Goal: Task Accomplishment & Management: Manage account settings

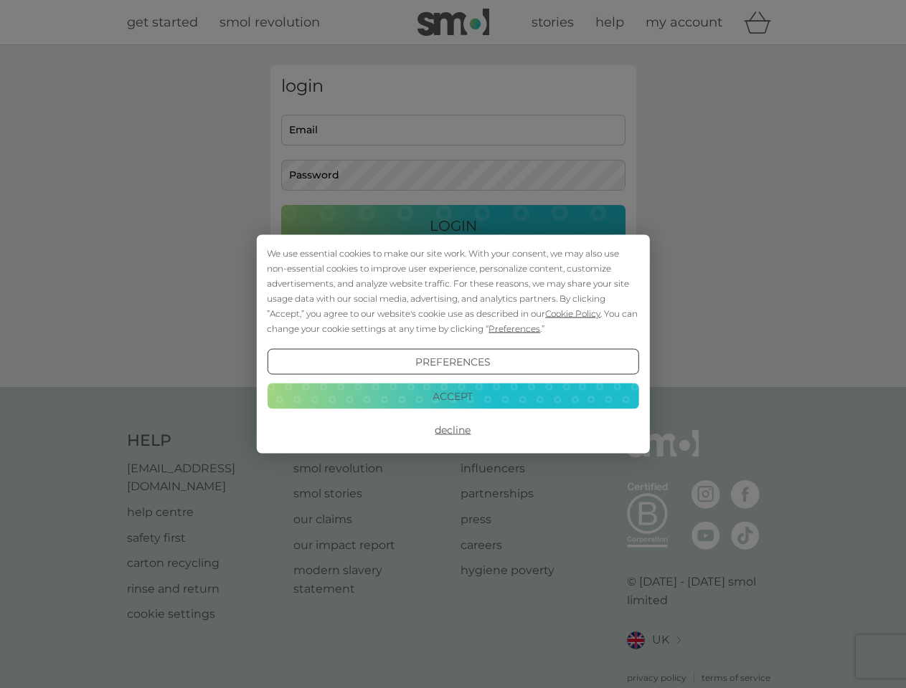
click at [573, 313] on span "Cookie Policy" at bounding box center [572, 313] width 55 height 11
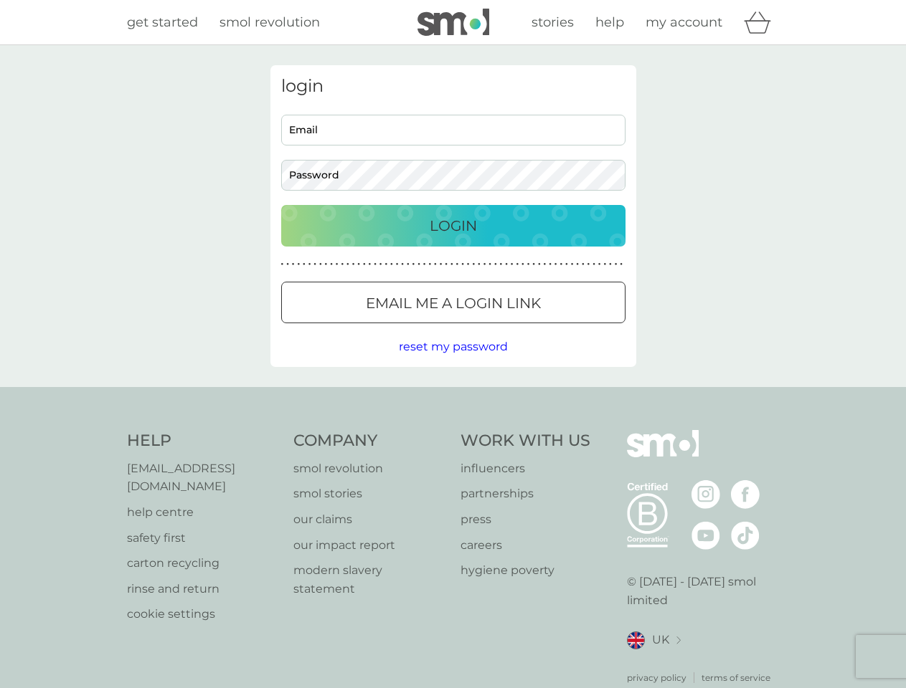
click at [513, 328] on div "login Email Password Login ● ● ● ● ● ● ● ● ● ● ● ● ● ● ● ● ● ● ● ● ● ● ● ● ● ● …" at bounding box center [453, 216] width 366 height 302
click at [452, 362] on div "login Email Password Login ● ● ● ● ● ● ● ● ● ● ● ● ● ● ● ● ● ● ● ● ● ● ● ● ● ● …" at bounding box center [453, 216] width 366 height 302
click at [452, 430] on div "Help [EMAIL_ADDRESS][DOMAIN_NAME] help centre safety first carton recycling rin…" at bounding box center [453, 557] width 653 height 255
click at [452, 396] on div "Help [EMAIL_ADDRESS][DOMAIN_NAME] help centre safety first carton recycling rin…" at bounding box center [453, 557] width 906 height 341
